Goal: Find specific page/section: Find specific page/section

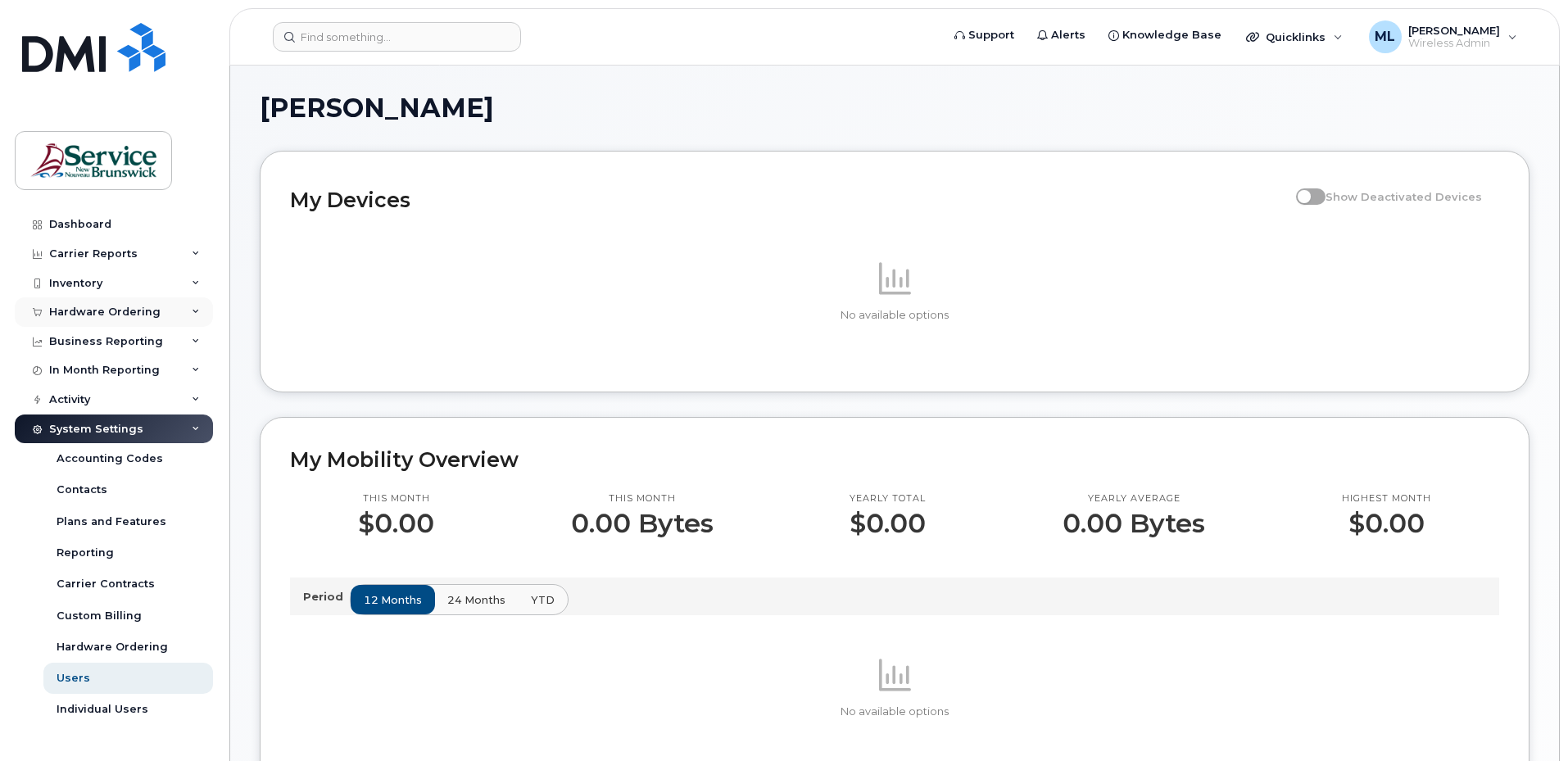
click at [112, 313] on div "Hardware Ordering" at bounding box center [105, 312] width 112 height 13
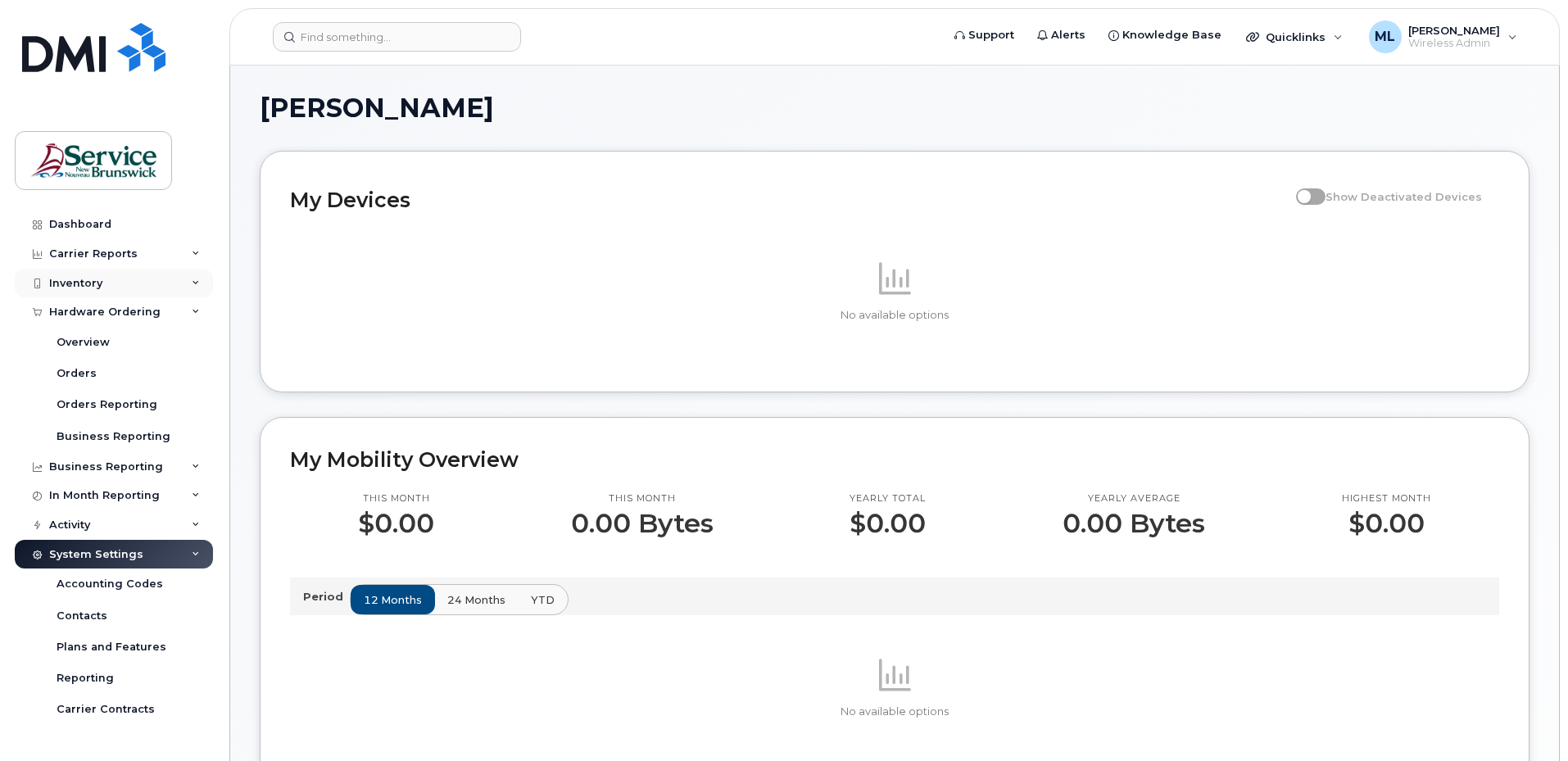
click at [92, 286] on div "Inventory" at bounding box center [76, 284] width 53 height 13
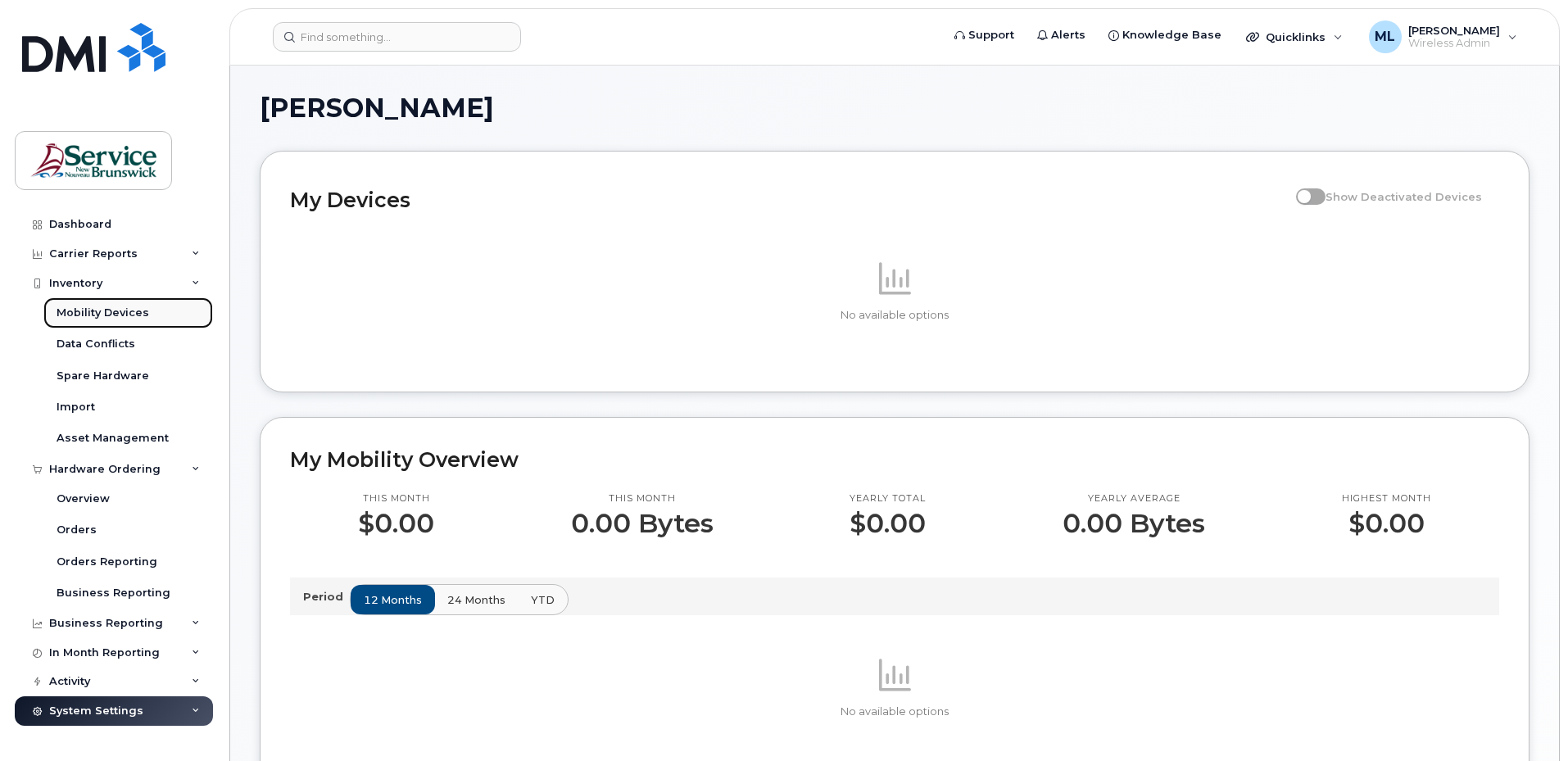
click at [98, 311] on div "Mobility Devices" at bounding box center [102, 313] width 92 height 15
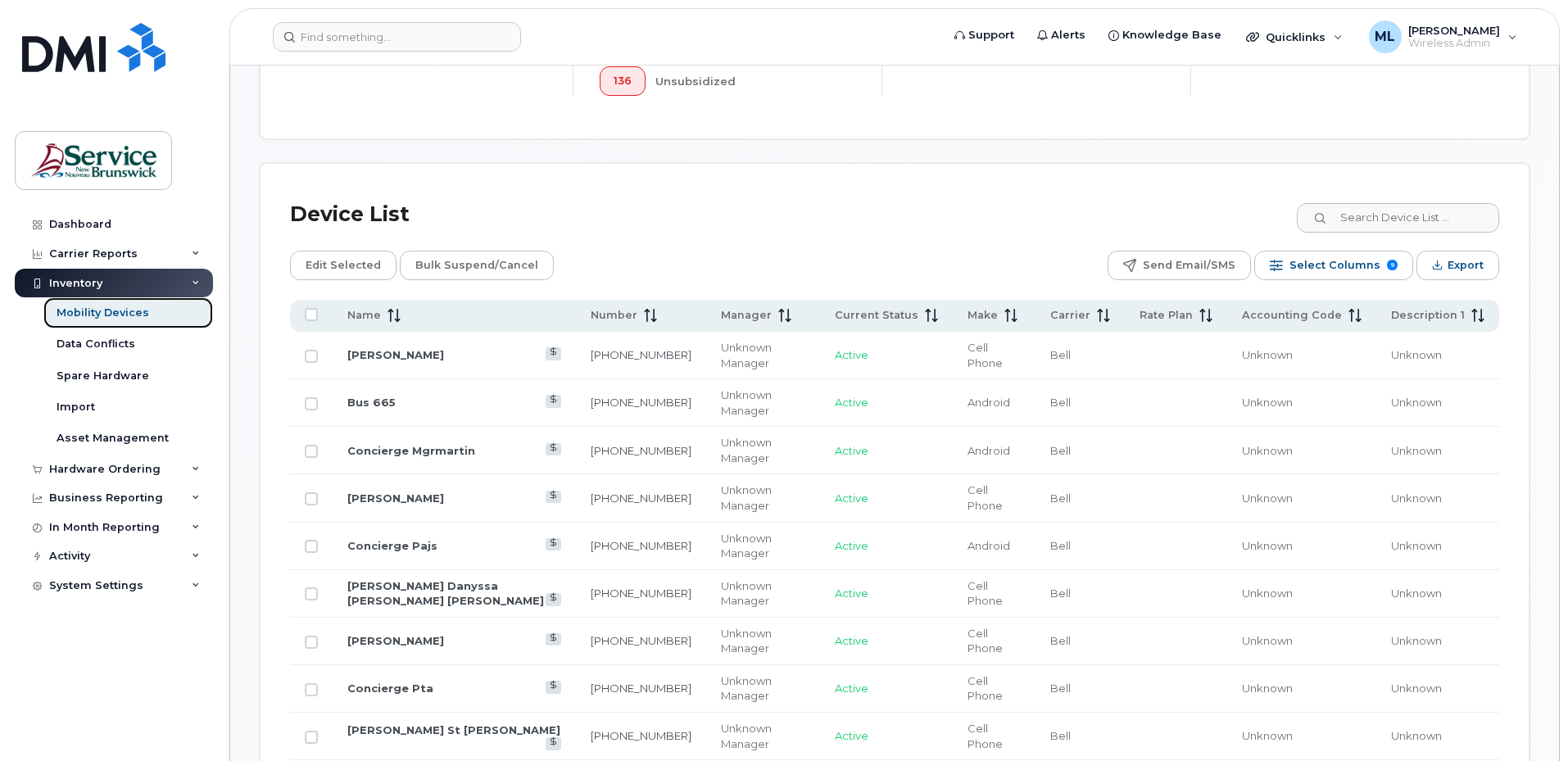
scroll to position [738, 0]
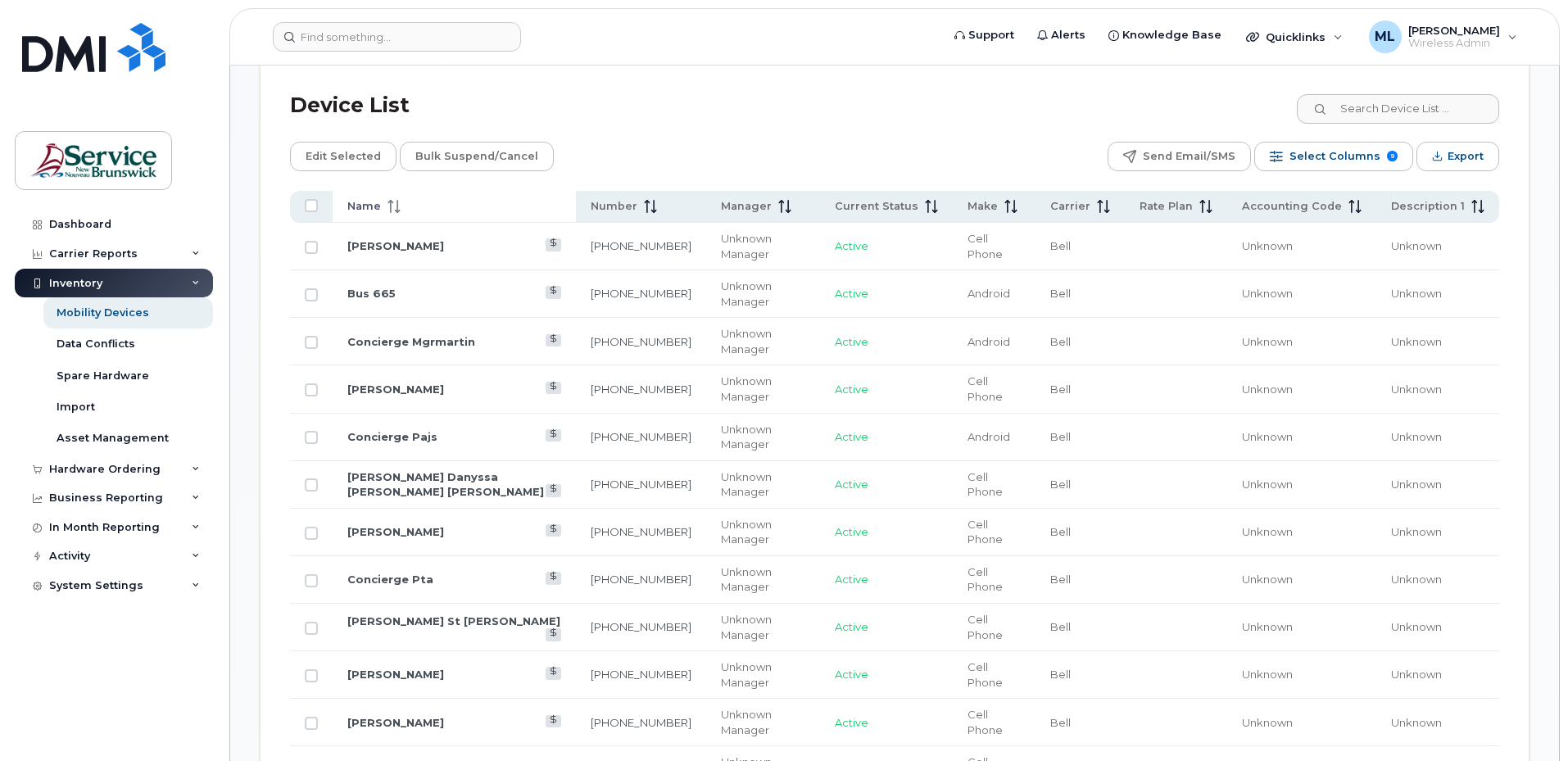
click at [403, 199] on div "Name" at bounding box center [454, 206] width 214 height 15
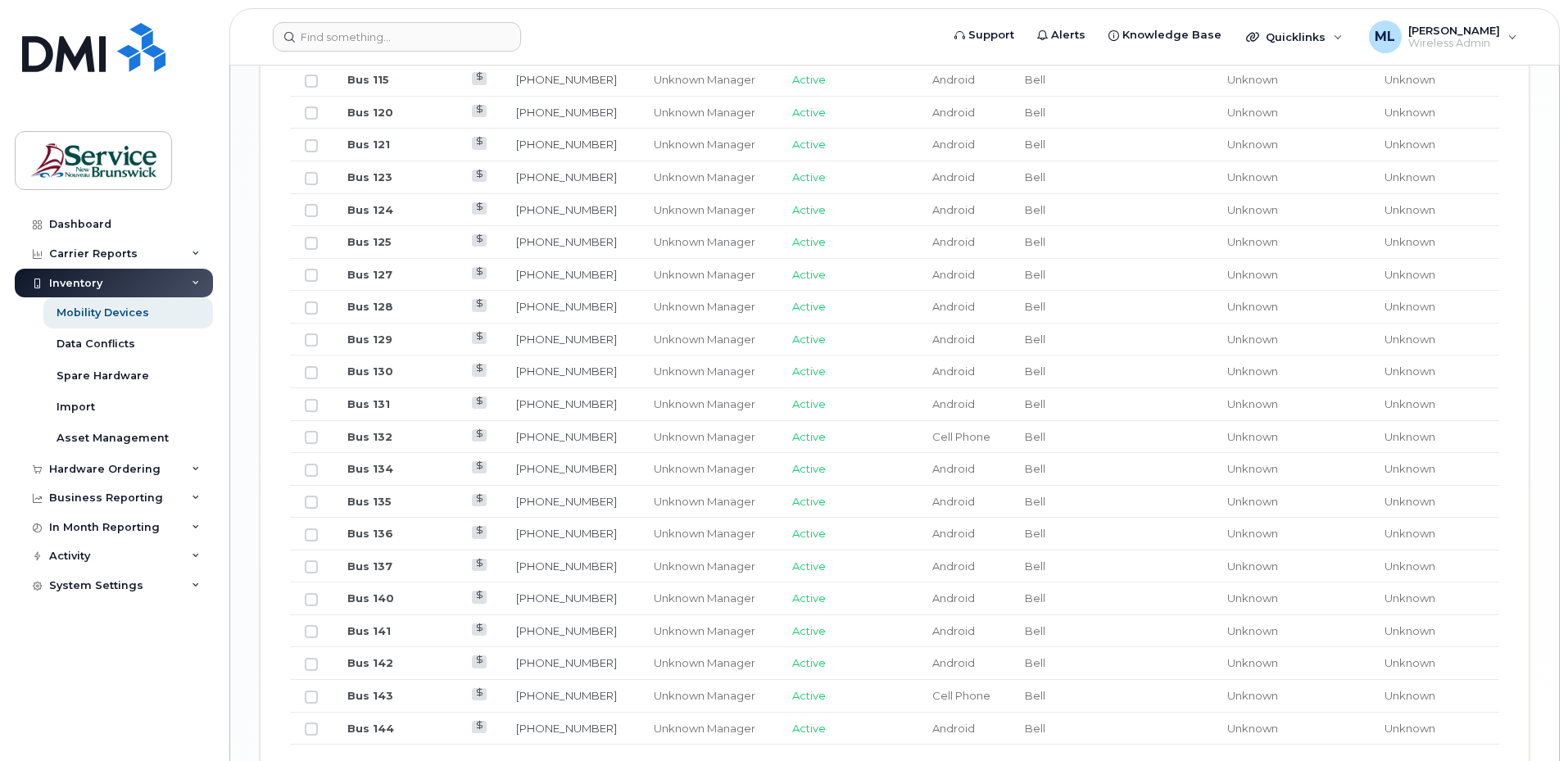
scroll to position [1957, 0]
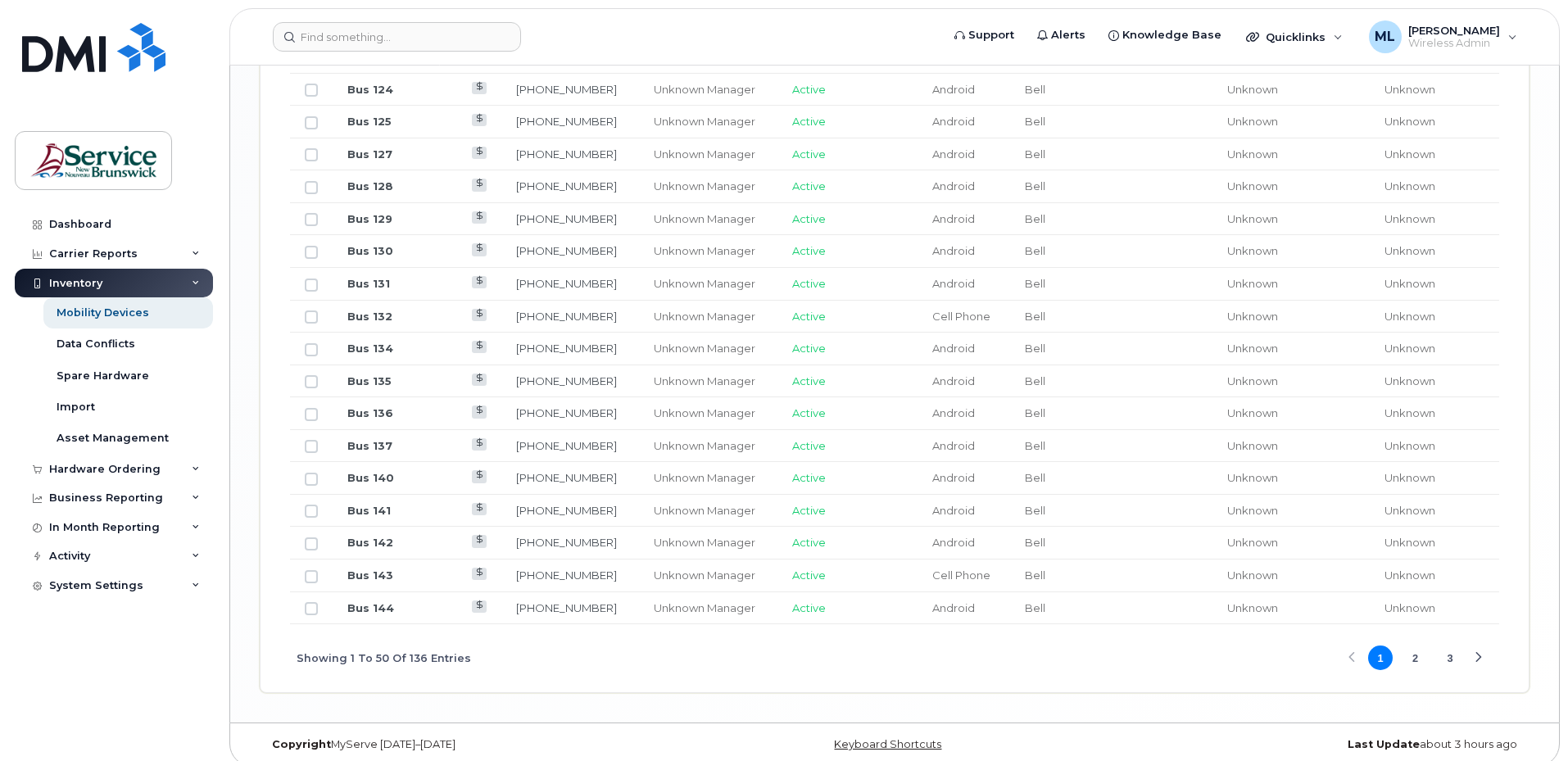
click at [1411, 645] on button "2" at bounding box center [1416, 658] width 25 height 25
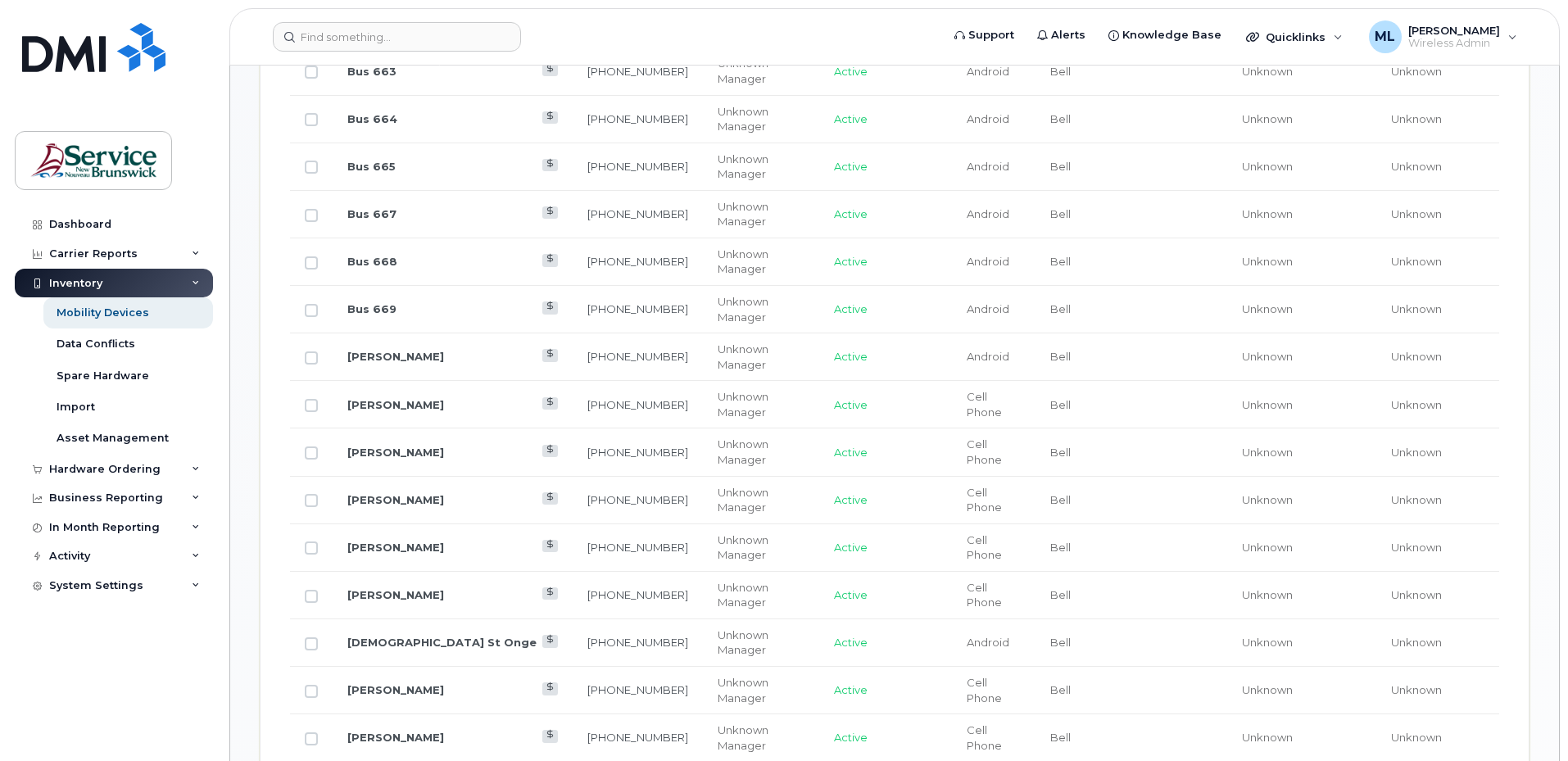
scroll to position [973, 0]
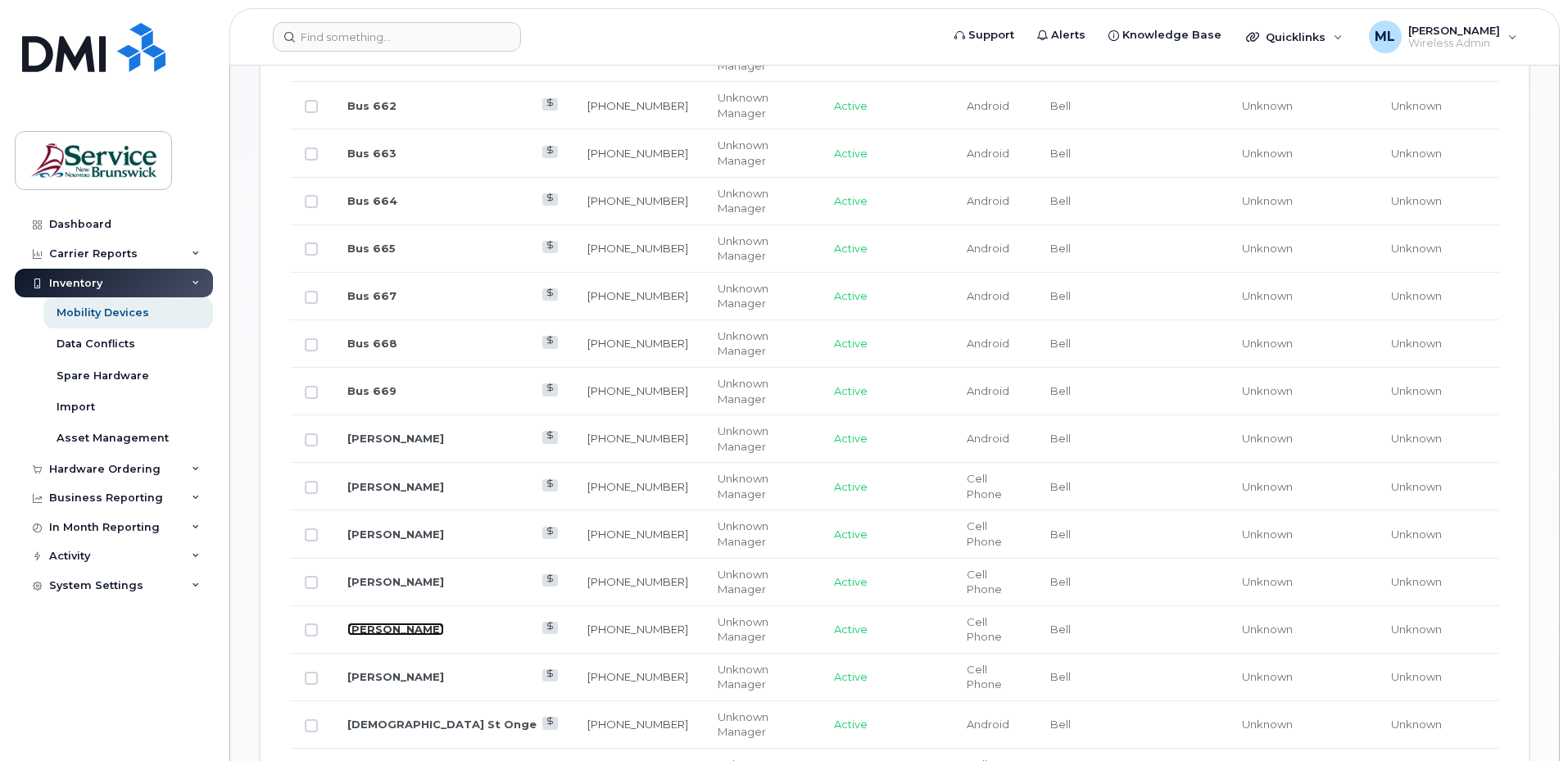
click at [401, 623] on link "[PERSON_NAME]" at bounding box center [396, 629] width 97 height 13
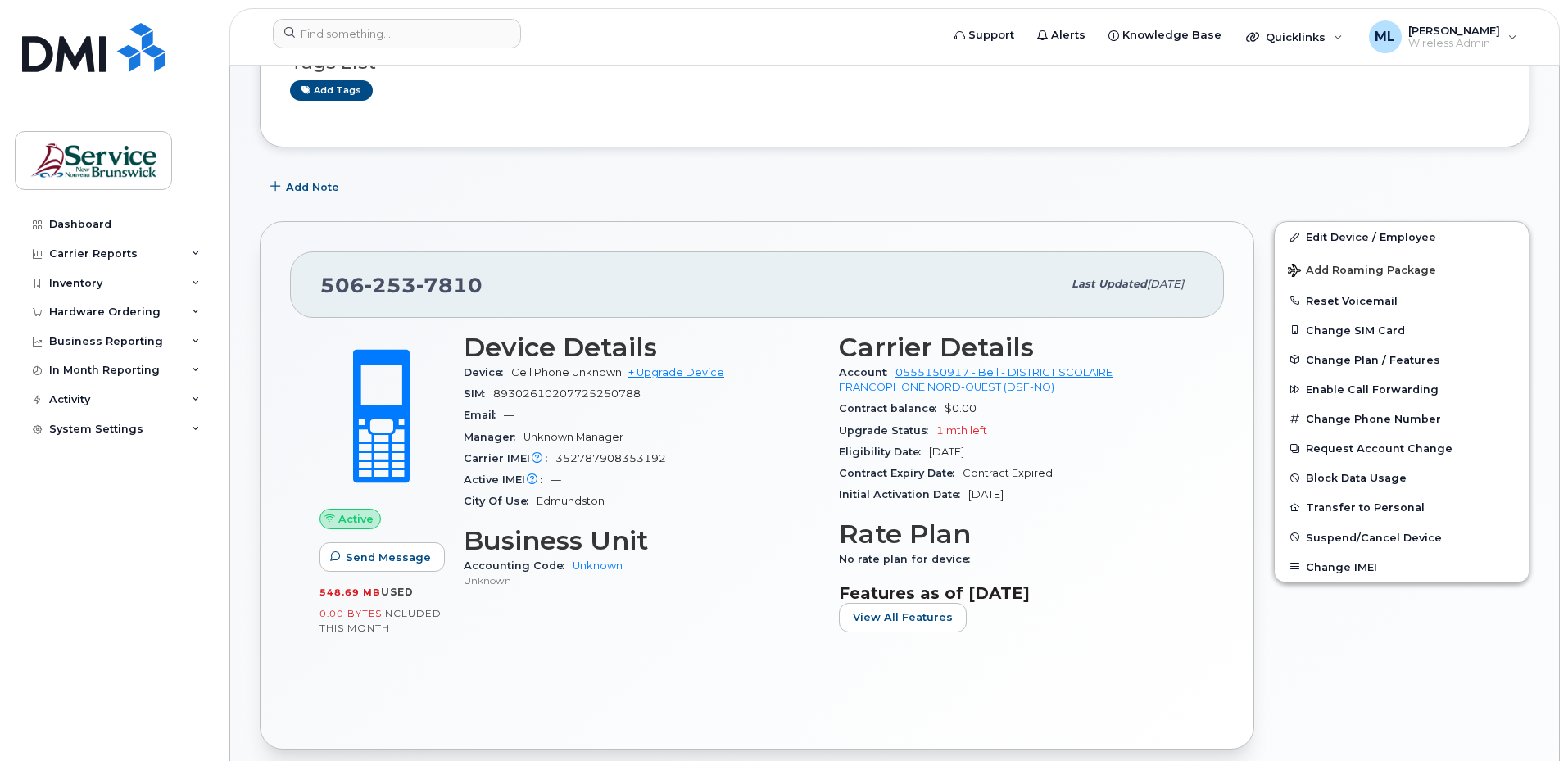
scroll to position [164, 0]
click at [457, 666] on div "Active Send Message 548.69 MB  used 0.00 Bytes  included this month Device Deta…" at bounding box center [757, 518] width 934 height 401
